Goal: Task Accomplishment & Management: Manage account settings

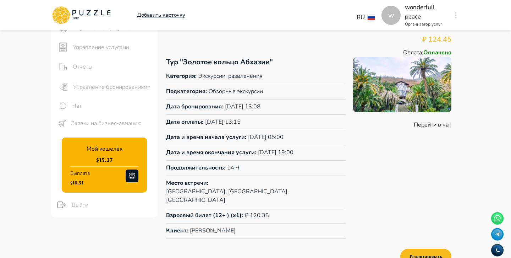
scroll to position [44, 0]
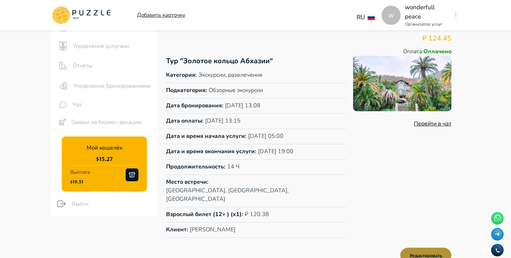
click at [408, 247] on button "Редактировать" at bounding box center [425, 255] width 51 height 16
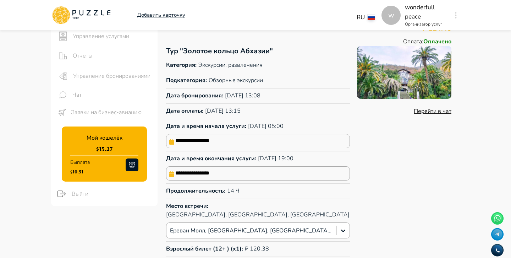
scroll to position [55, 0]
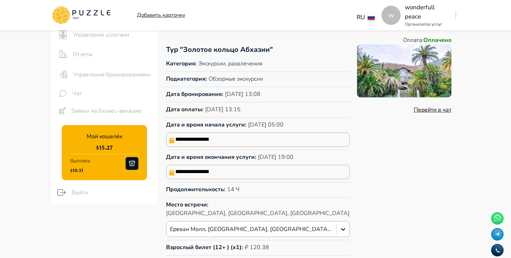
click at [275, 141] on input "**********" at bounding box center [258, 139] width 184 height 14
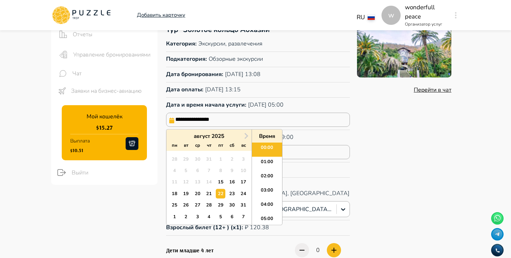
scroll to position [76, 0]
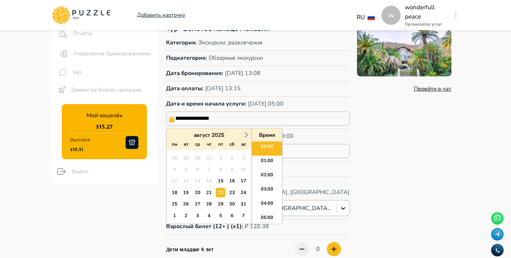
click at [249, 138] on button "Next Month" at bounding box center [246, 134] width 11 height 11
click at [198, 193] on div "24" at bounding box center [198, 192] width 10 height 10
type input "**********"
click at [270, 150] on li "00:00" at bounding box center [267, 148] width 30 height 14
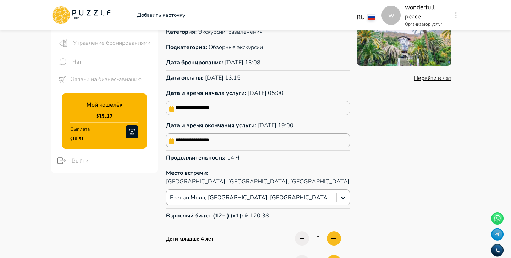
scroll to position [89, 0]
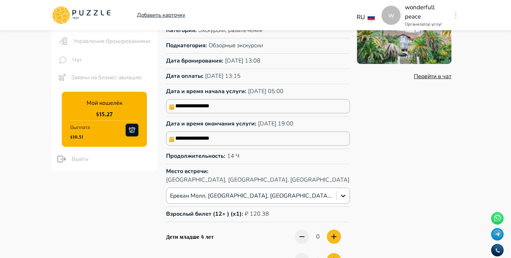
click at [268, 140] on input "**********" at bounding box center [258, 138] width 184 height 14
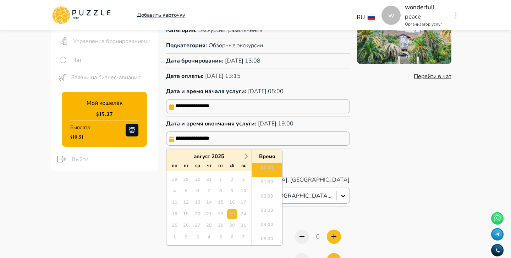
click at [250, 156] on button "Next Month" at bounding box center [246, 156] width 11 height 11
click at [189, 227] on div "30" at bounding box center [186, 225] width 10 height 10
type input "**********"
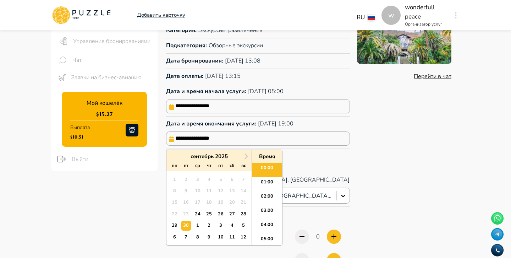
click at [271, 166] on li "00:00" at bounding box center [267, 170] width 30 height 14
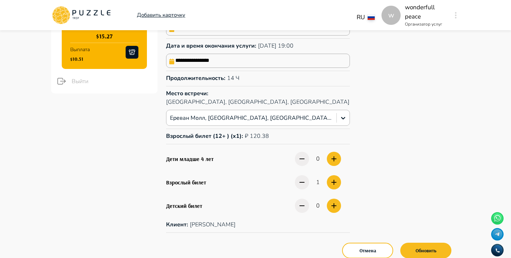
scroll to position [168, 0]
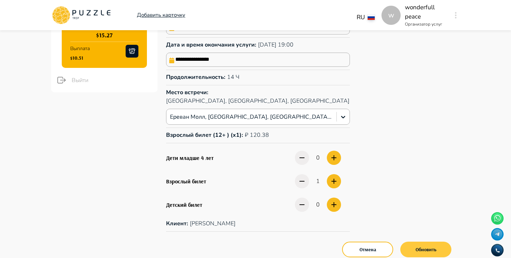
click at [427, 244] on button "Обновить" at bounding box center [425, 249] width 51 height 16
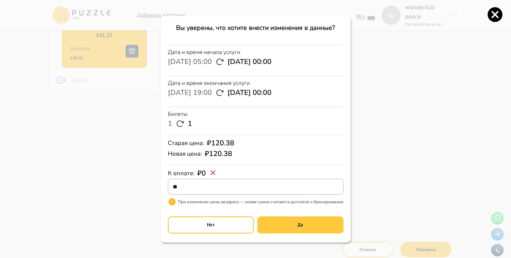
click at [333, 227] on button "Да" at bounding box center [300, 224] width 86 height 17
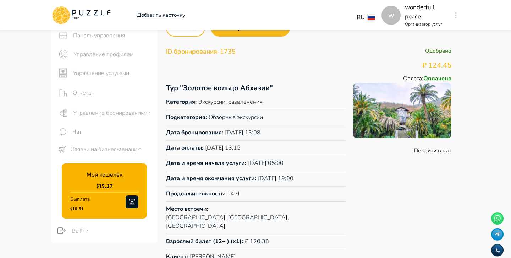
scroll to position [18, 0]
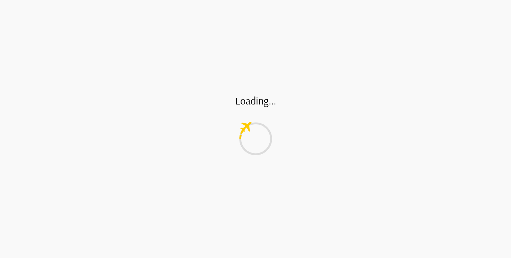
scroll to position [18, 0]
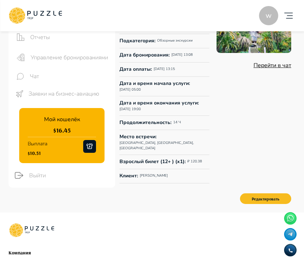
scroll to position [7, 0]
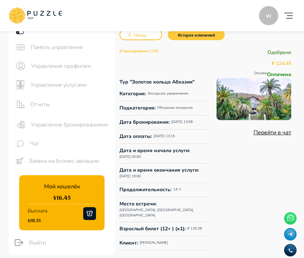
click at [212, 33] on button "История изменений" at bounding box center [196, 34] width 57 height 11
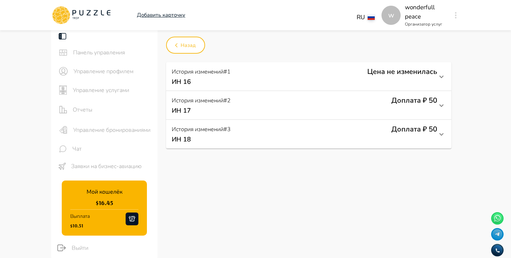
click at [303, 136] on icon at bounding box center [441, 134] width 9 height 9
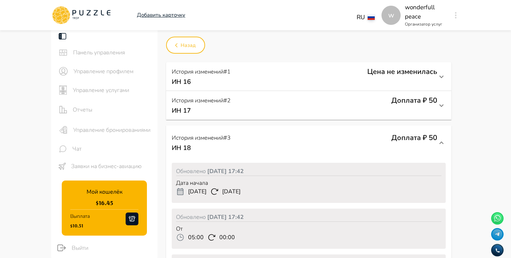
click at [303, 142] on icon at bounding box center [441, 142] width 9 height 9
